Goal: Information Seeking & Learning: Compare options

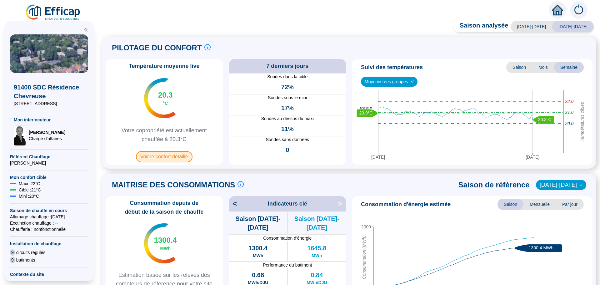
click at [158, 158] on span "Voir le confort détaillé" at bounding box center [164, 156] width 57 height 11
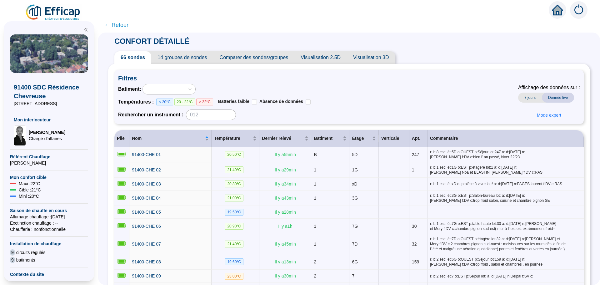
click at [246, 59] on span "Comparer des sondes/groupes" at bounding box center [253, 57] width 81 height 13
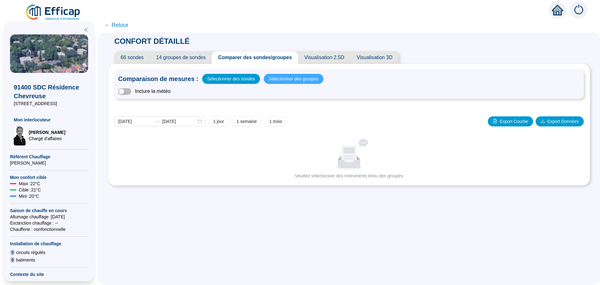
click at [300, 81] on span "Sélectionner des groupes" at bounding box center [294, 78] width 50 height 9
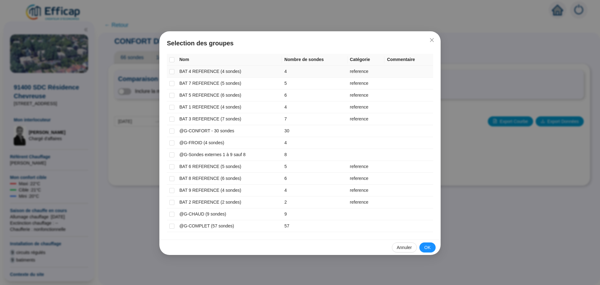
drag, startPoint x: 170, startPoint y: 73, endPoint x: 170, endPoint y: 80, distance: 6.3
click at [170, 74] on input "checkbox" at bounding box center [171, 71] width 5 height 5
checkbox input "true"
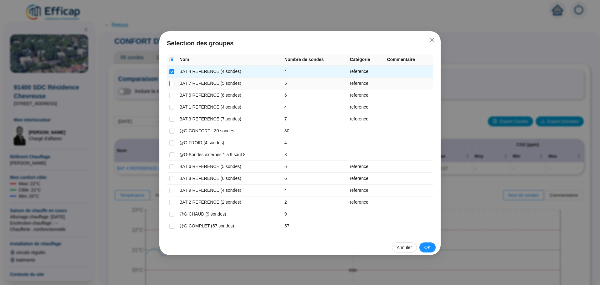
click at [172, 85] on input "checkbox" at bounding box center [171, 83] width 5 height 5
checkbox input "true"
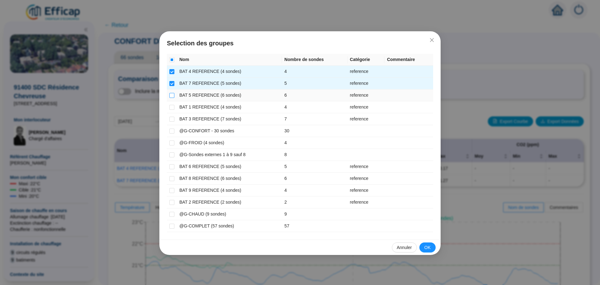
click at [172, 96] on input "checkbox" at bounding box center [171, 95] width 5 height 5
checkbox input "true"
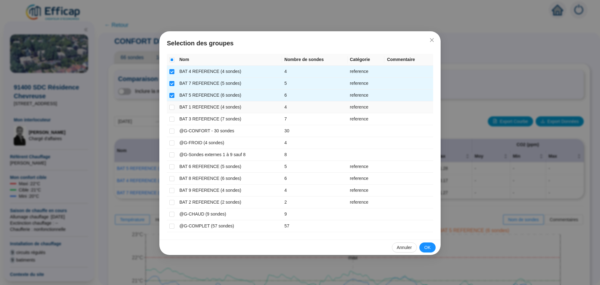
drag, startPoint x: 172, startPoint y: 105, endPoint x: 170, endPoint y: 113, distance: 8.2
click at [172, 105] on input "checkbox" at bounding box center [171, 107] width 5 height 5
checkbox input "true"
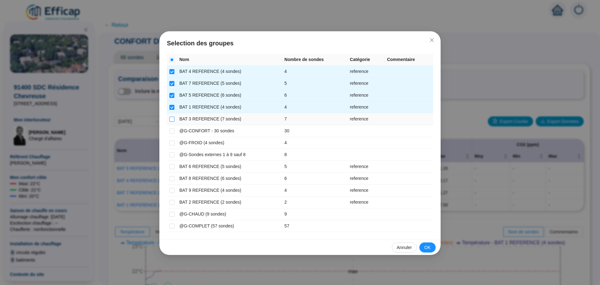
click at [170, 119] on input "checkbox" at bounding box center [171, 119] width 5 height 5
checkbox input "true"
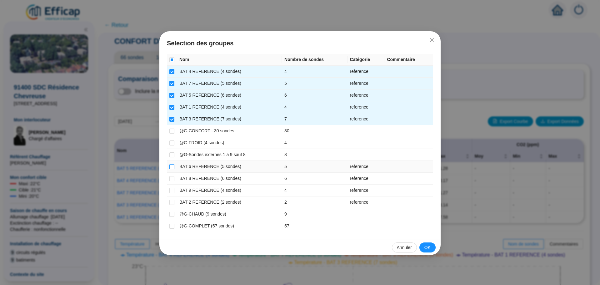
click at [171, 168] on input "checkbox" at bounding box center [171, 166] width 5 height 5
checkbox input "true"
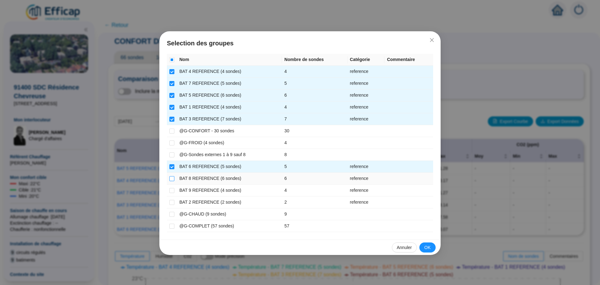
click at [171, 180] on input "checkbox" at bounding box center [171, 178] width 5 height 5
checkbox input "true"
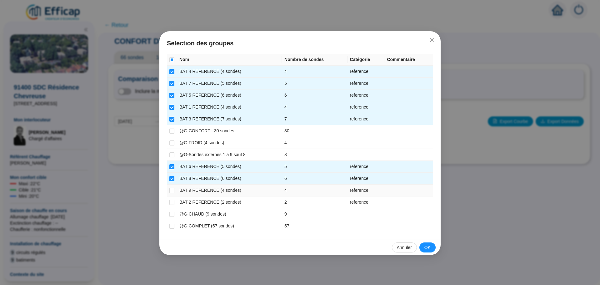
click at [168, 192] on td at bounding box center [172, 190] width 10 height 12
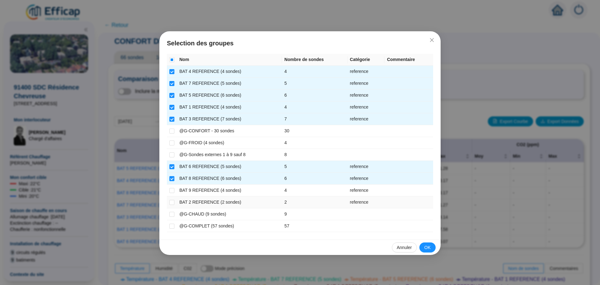
click at [168, 200] on td at bounding box center [172, 202] width 10 height 12
click at [173, 190] on input "checkbox" at bounding box center [171, 190] width 5 height 5
checkbox input "true"
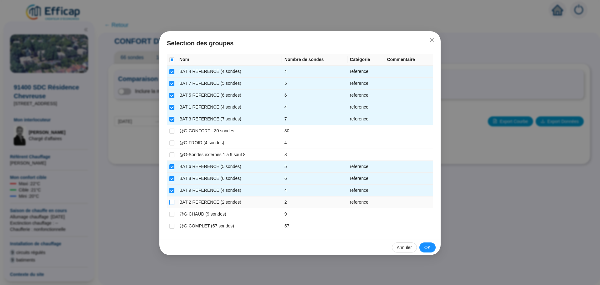
click at [172, 203] on input "checkbox" at bounding box center [171, 202] width 5 height 5
checkbox input "true"
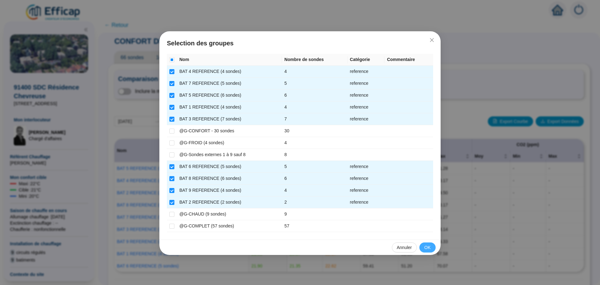
click at [428, 248] on span "OK" at bounding box center [427, 247] width 6 height 7
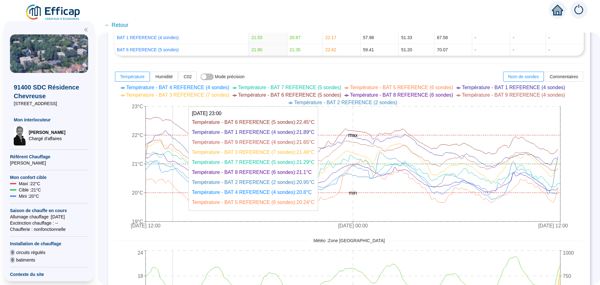
scroll to position [219, 0]
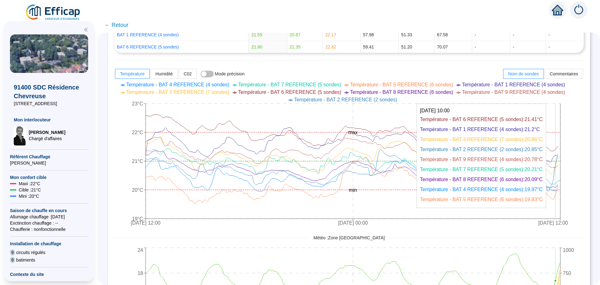
drag, startPoint x: 560, startPoint y: 208, endPoint x: 284, endPoint y: 255, distance: 280.0
